Goal: Navigation & Orientation: Find specific page/section

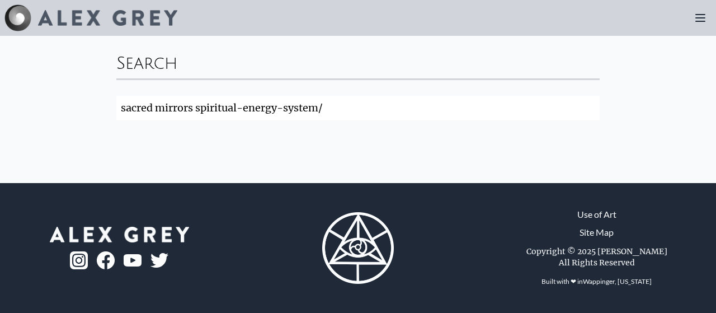
click at [603, 235] on link "Site Map" at bounding box center [596, 231] width 34 height 13
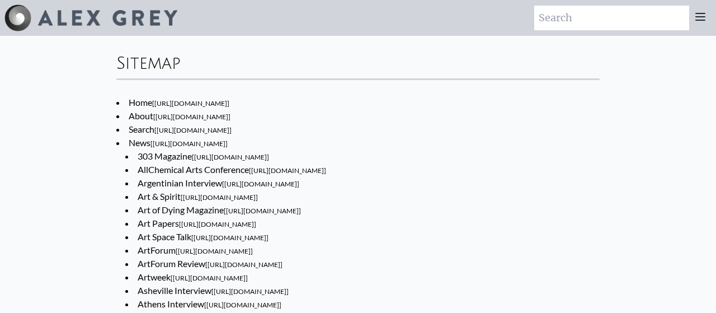
click at [175, 195] on link "Art & Spirit [https://www.alexgrey.com/news/art-and-spirit-1991-01-12]" at bounding box center [198, 196] width 120 height 11
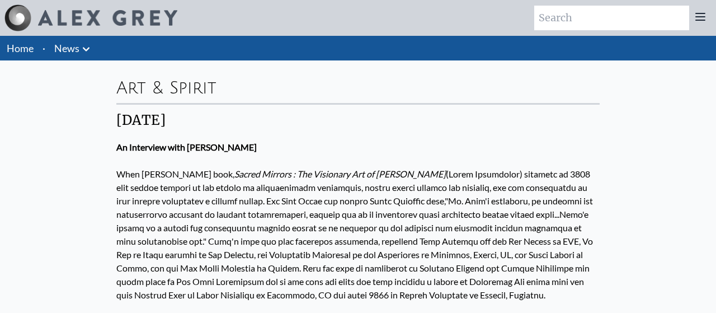
click at [25, 54] on link "Home" at bounding box center [20, 48] width 27 height 12
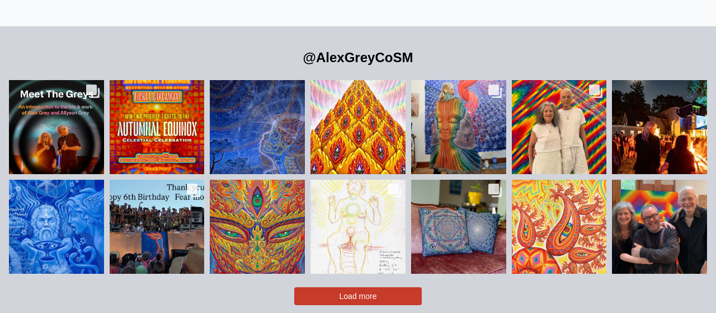
scroll to position [2221, 0]
